Goal: Information Seeking & Learning: Learn about a topic

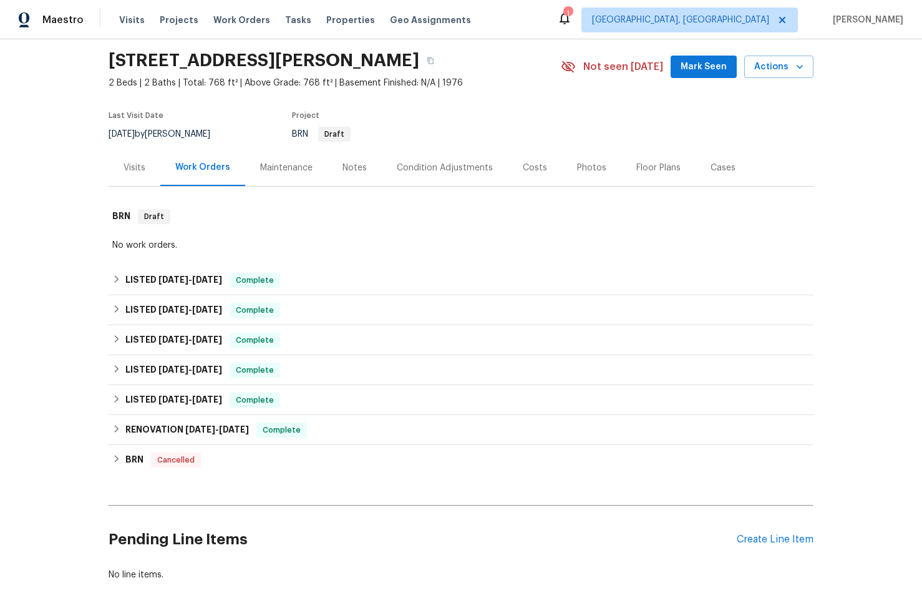
scroll to position [117, 0]
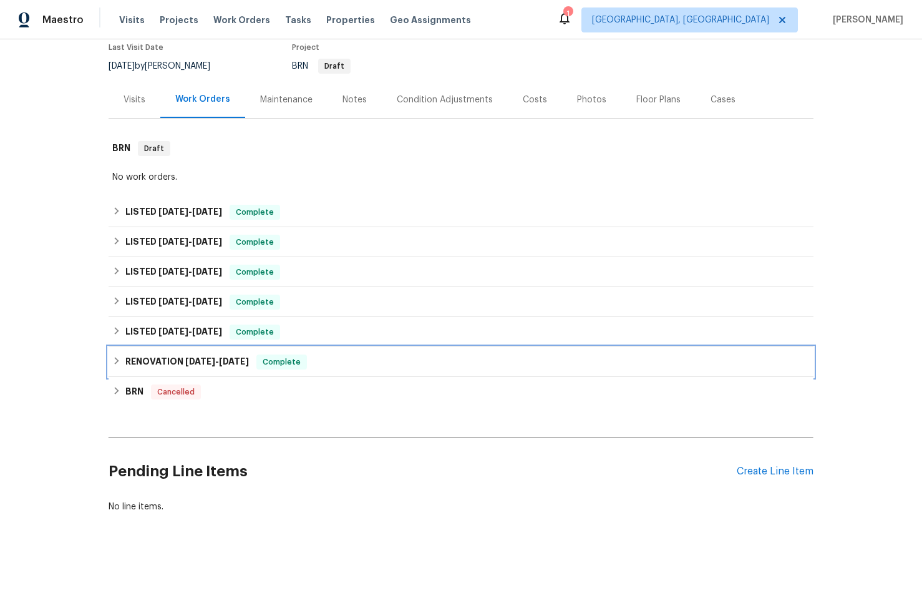
click at [409, 358] on div "RENOVATION [DATE] - [DATE] Complete" at bounding box center [460, 361] width 697 height 15
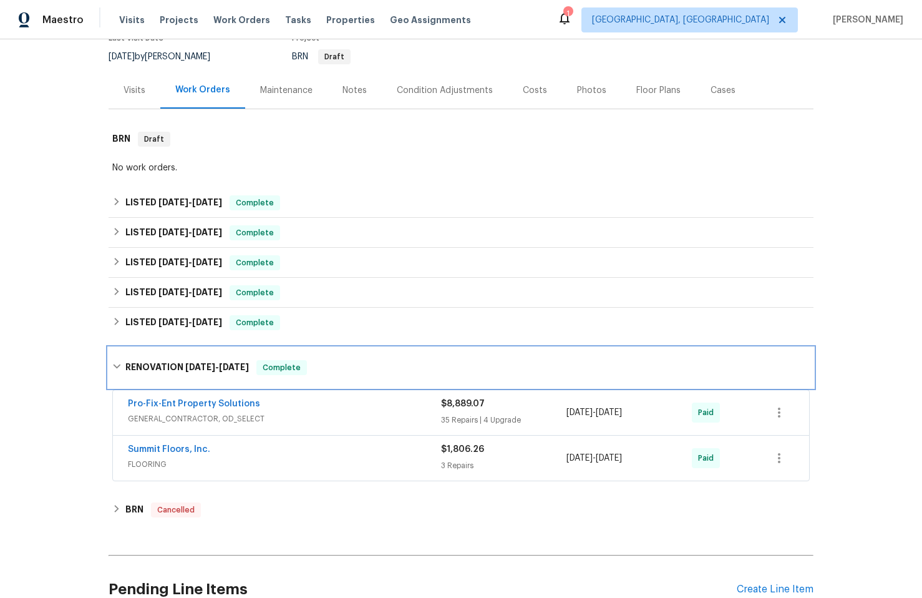
scroll to position [120, 0]
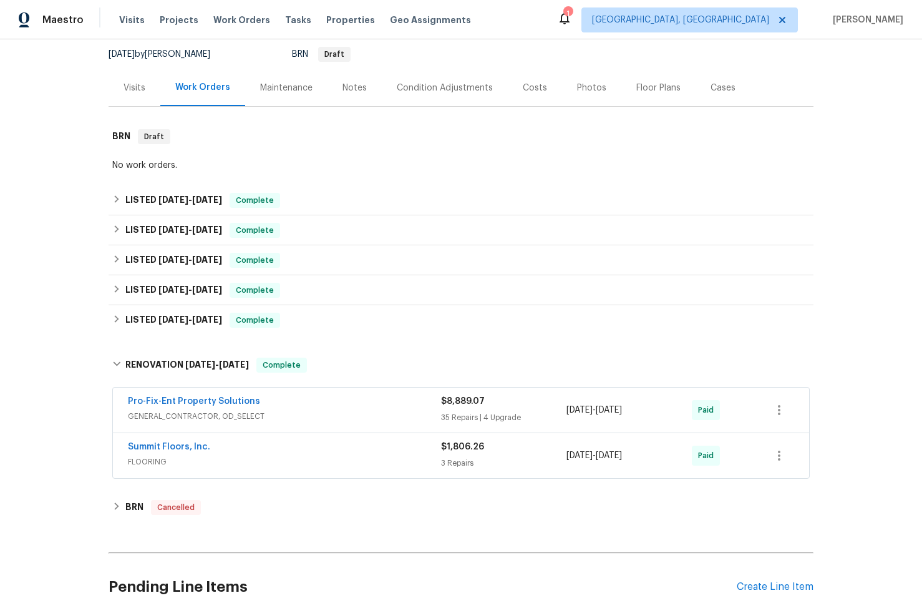
click at [392, 413] on span "GENERAL_CONTRACTOR, OD_SELECT" at bounding box center [284, 416] width 313 height 12
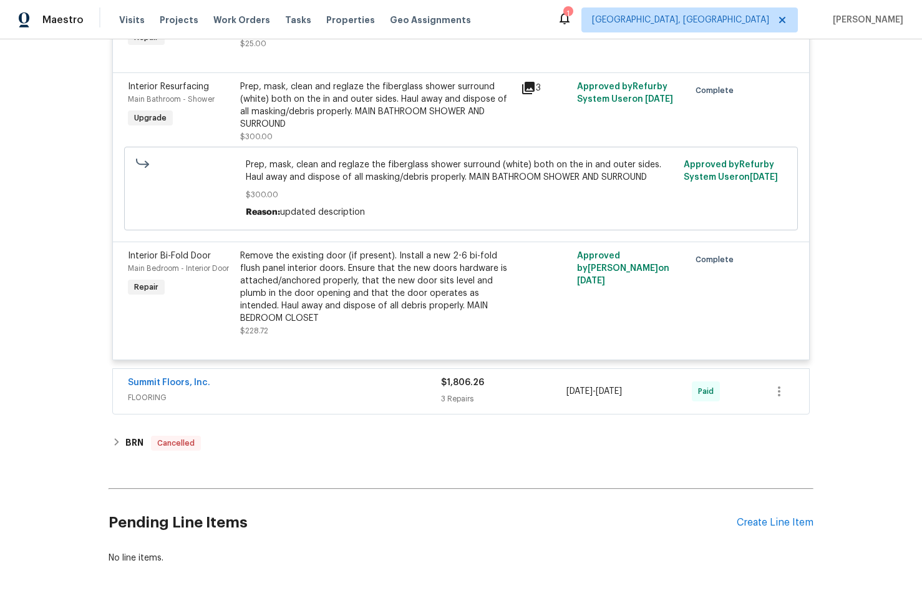
scroll to position [5012, 0]
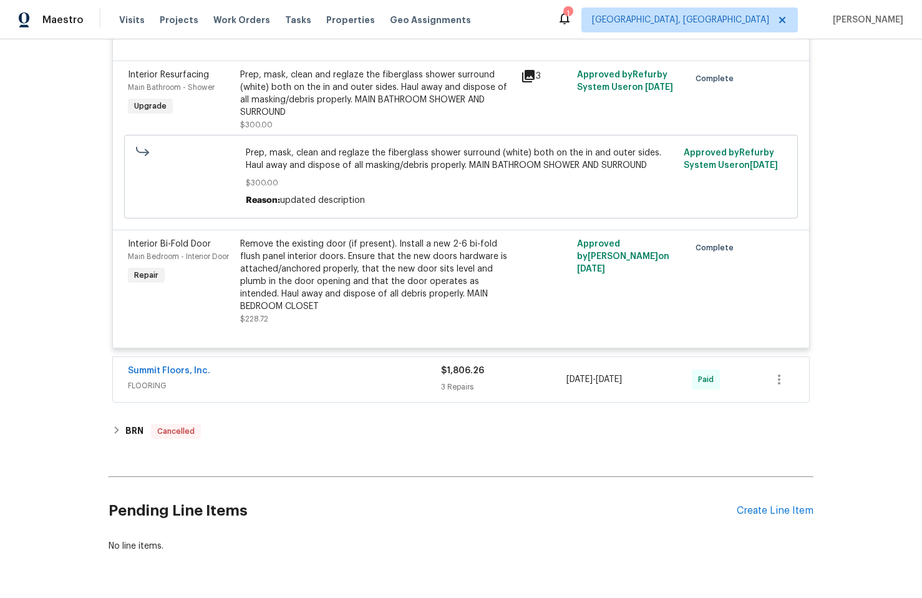
click at [357, 377] on div "Summit Floors, Inc." at bounding box center [284, 371] width 313 height 15
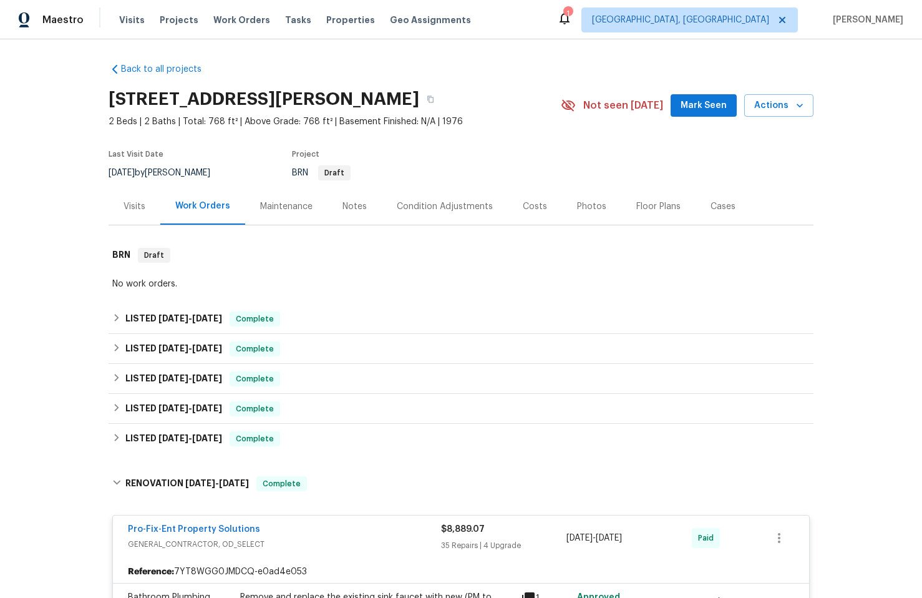
scroll to position [0, 0]
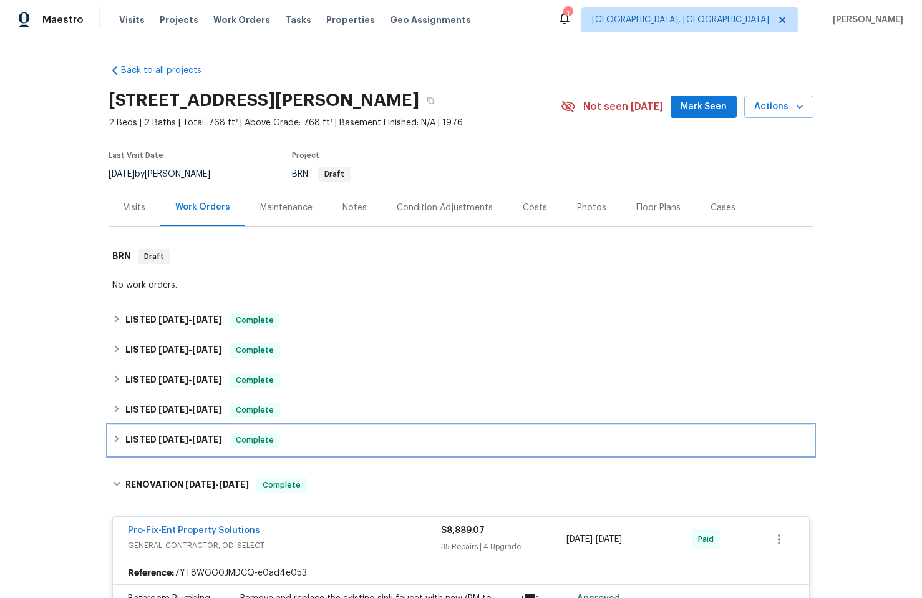
click at [436, 432] on div "LISTED [DATE] - [DATE] Complete" at bounding box center [460, 439] width 697 height 15
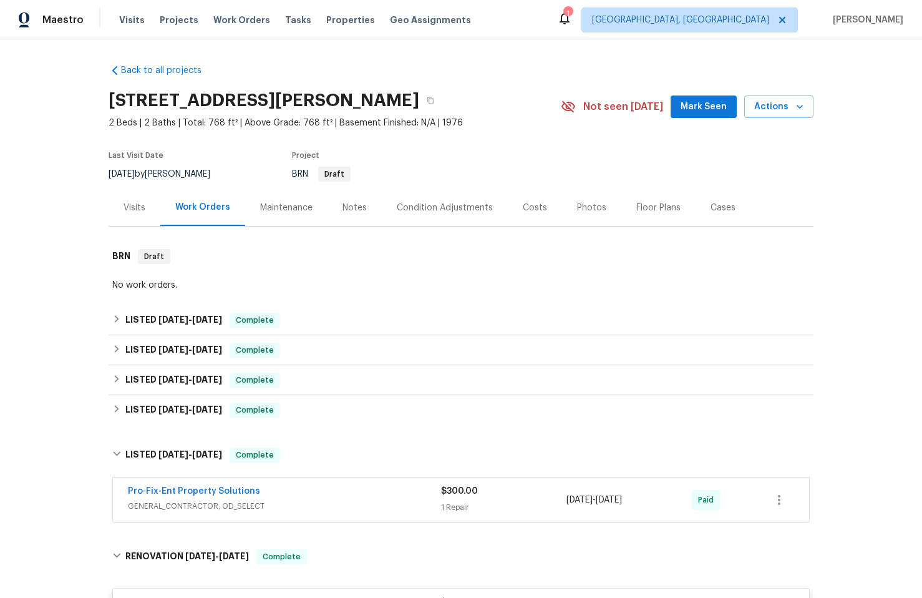
click at [372, 518] on div "Pro-Fix-Ent Property Solutions GENERAL_CONTRACTOR, OD_SELECT $300.00 1 Repair […" at bounding box center [461, 499] width 696 height 45
click at [367, 507] on span "GENERAL_CONTRACTOR, OD_SELECT" at bounding box center [284, 506] width 313 height 12
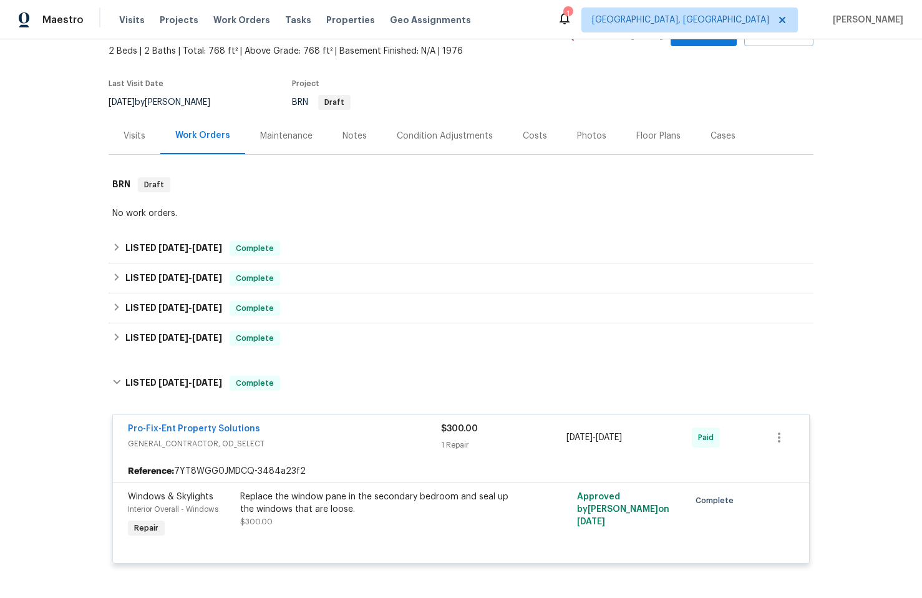
scroll to position [72, 0]
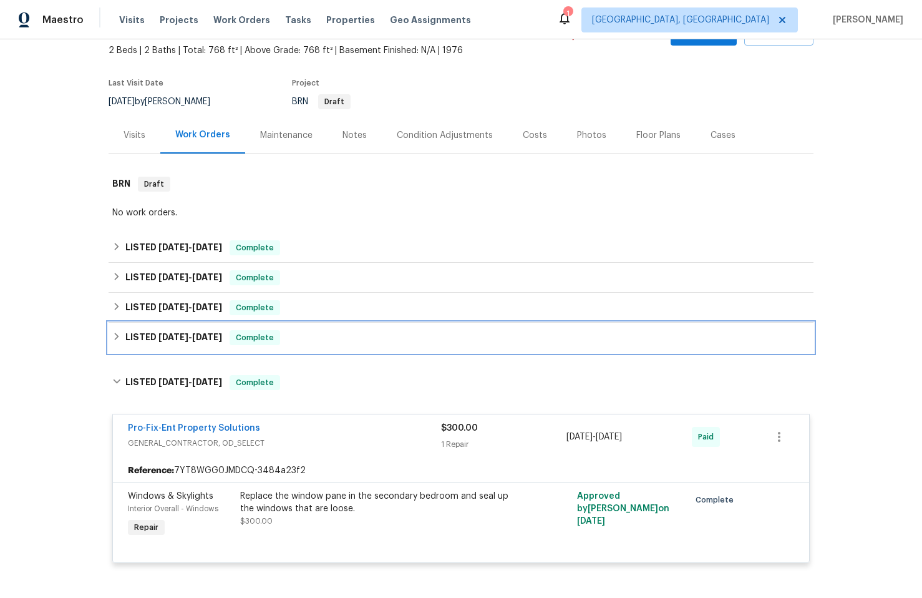
click at [330, 336] on div "LISTED [DATE] - [DATE] Complete" at bounding box center [460, 337] width 697 height 15
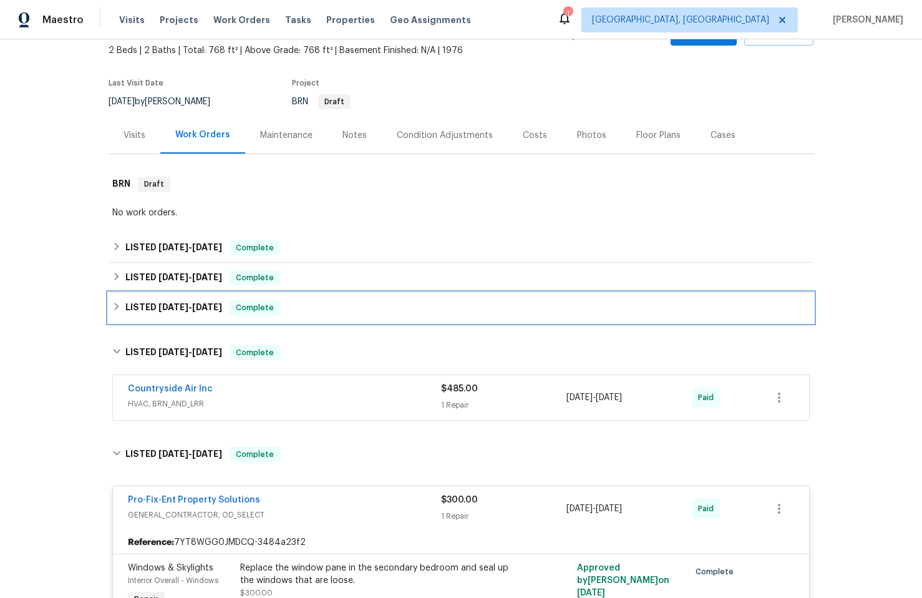
click at [308, 301] on div "LISTED [DATE] - [DATE] Complete" at bounding box center [460, 307] width 697 height 15
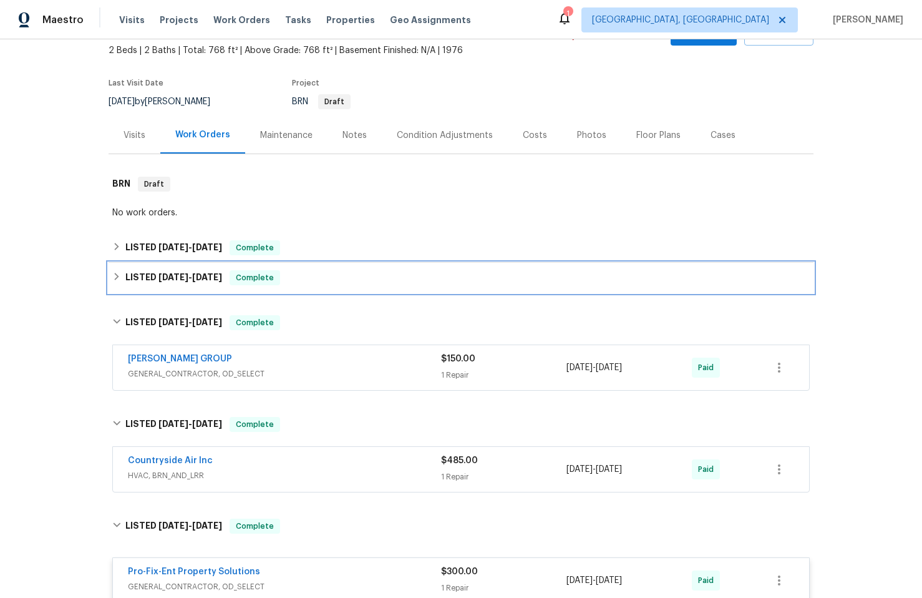
click at [331, 270] on div "LISTED [DATE] - [DATE] Complete" at bounding box center [460, 277] width 697 height 15
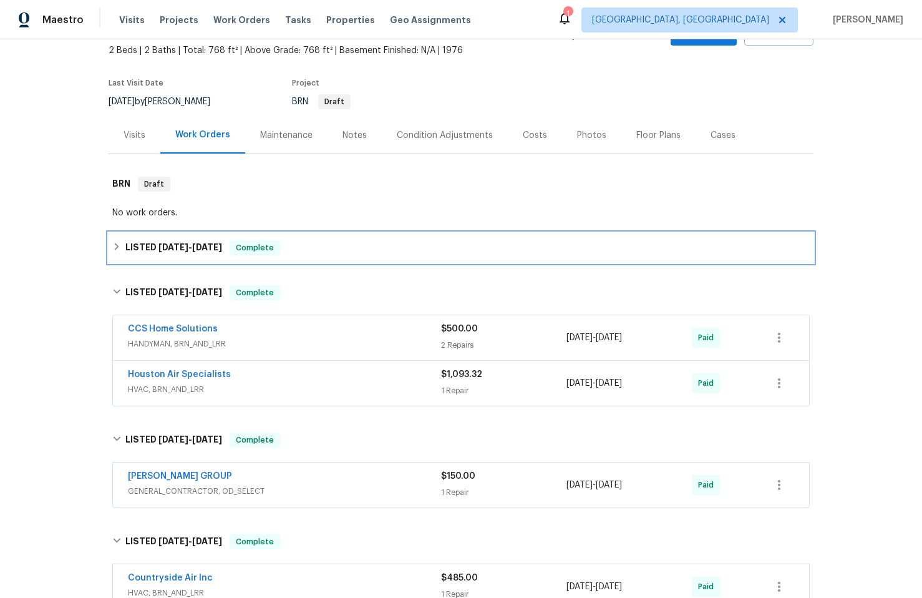
click at [365, 251] on div "LISTED [DATE] - [DATE] Complete" at bounding box center [460, 247] width 697 height 15
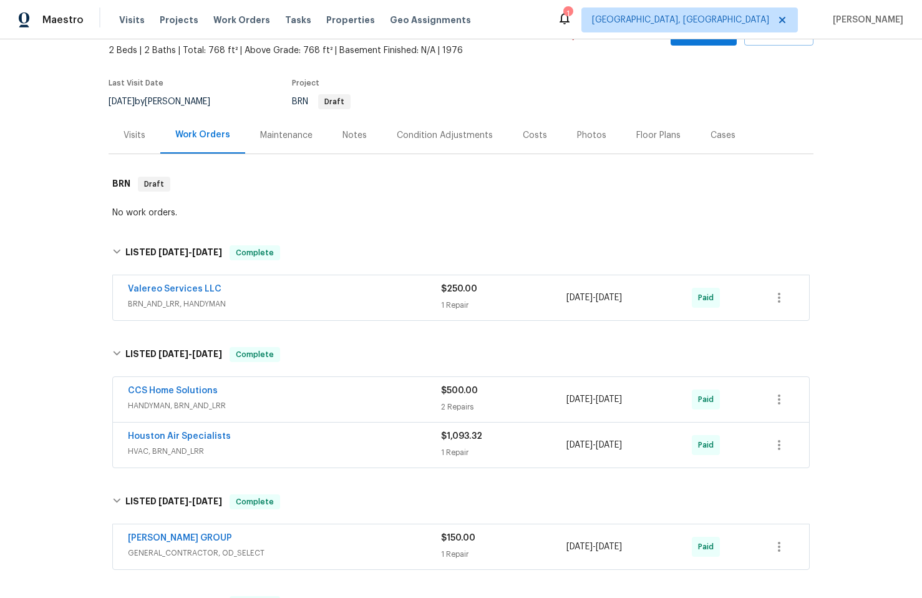
drag, startPoint x: 297, startPoint y: 291, endPoint x: 286, endPoint y: 291, distance: 11.2
click at [296, 293] on div "Valereo Services LLC" at bounding box center [284, 290] width 313 height 15
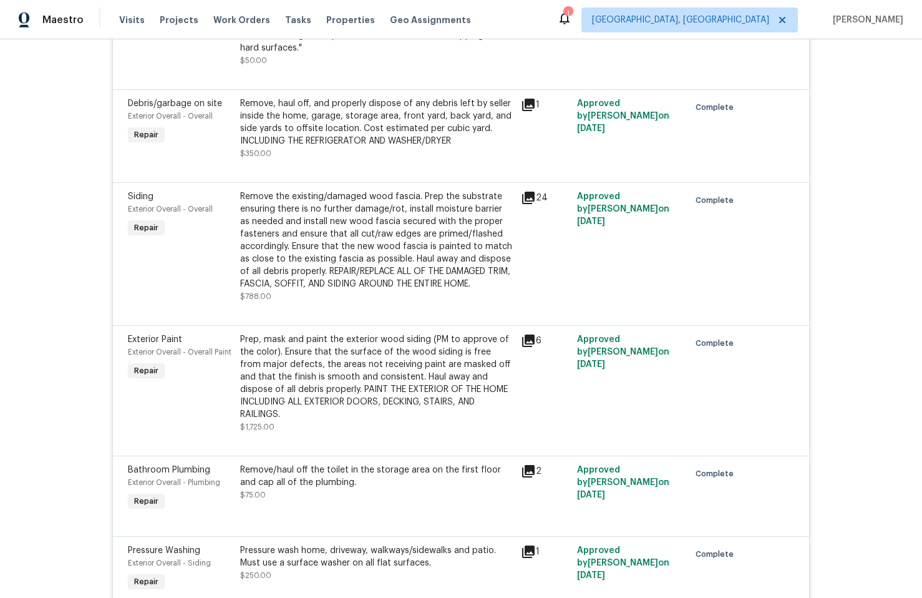
scroll to position [2749, 0]
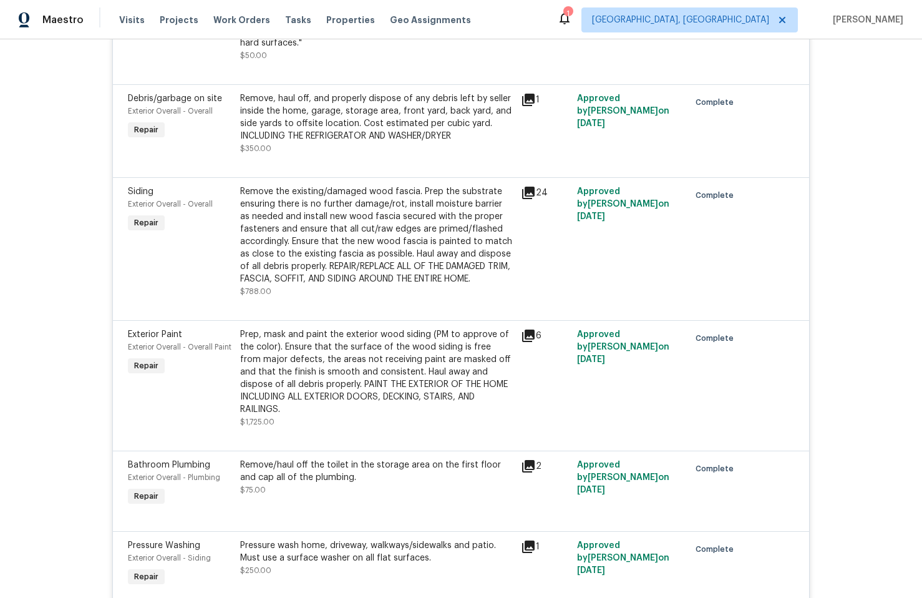
click at [157, 337] on span "Exterior Paint" at bounding box center [155, 334] width 54 height 9
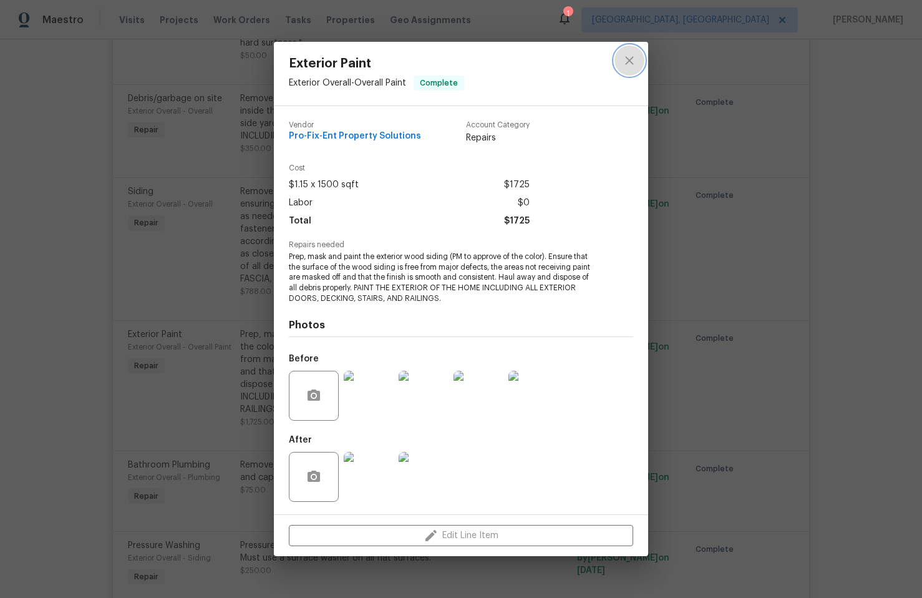
click at [629, 58] on icon "close" at bounding box center [629, 60] width 15 height 15
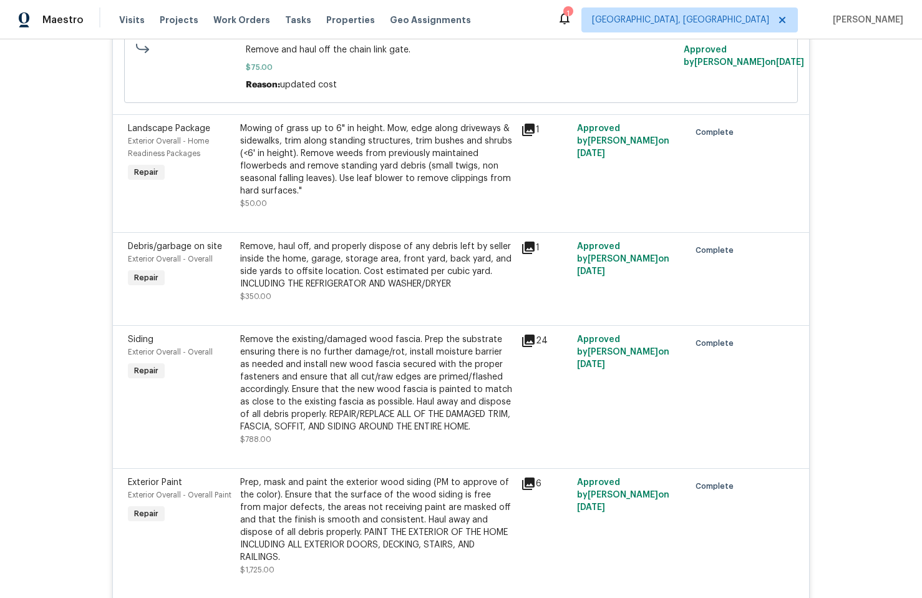
scroll to position [2601, 0]
